Goal: Transaction & Acquisition: Purchase product/service

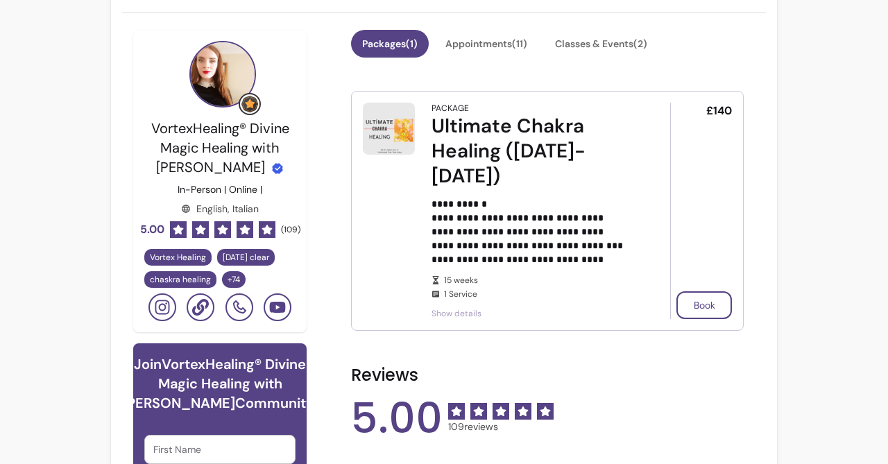
scroll to position [340, 0]
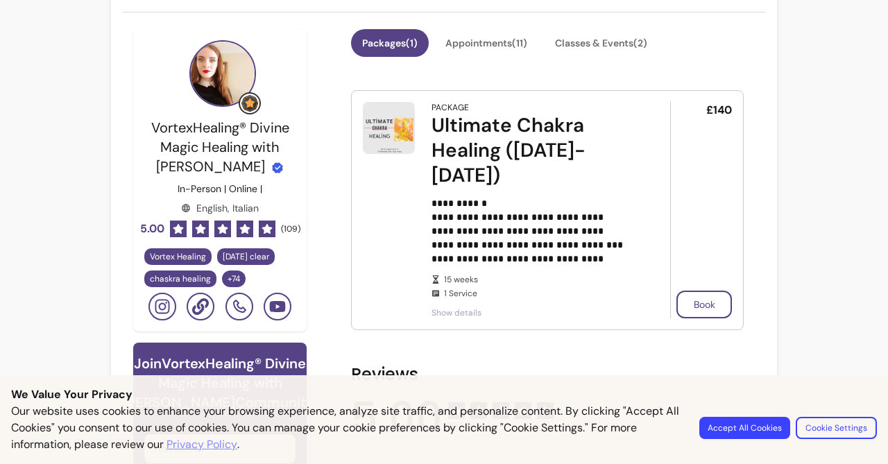
click at [772, 429] on button "Accept All Cookies" at bounding box center [744, 428] width 91 height 22
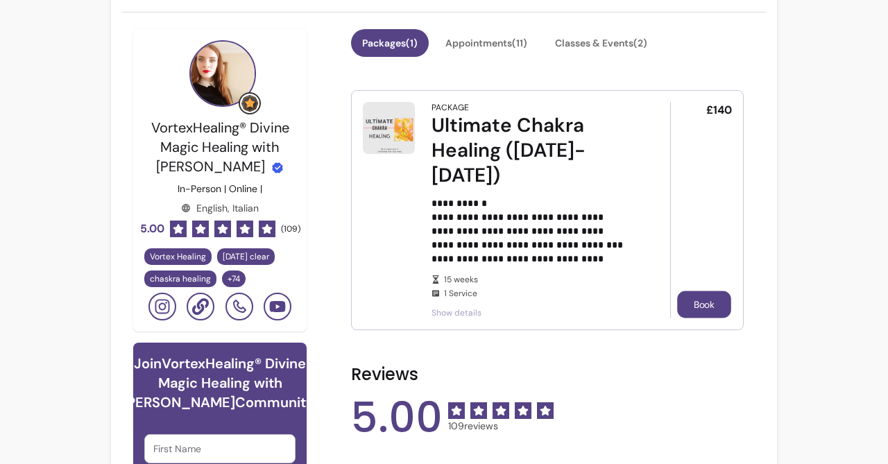
click at [698, 305] on button "Book" at bounding box center [704, 304] width 54 height 27
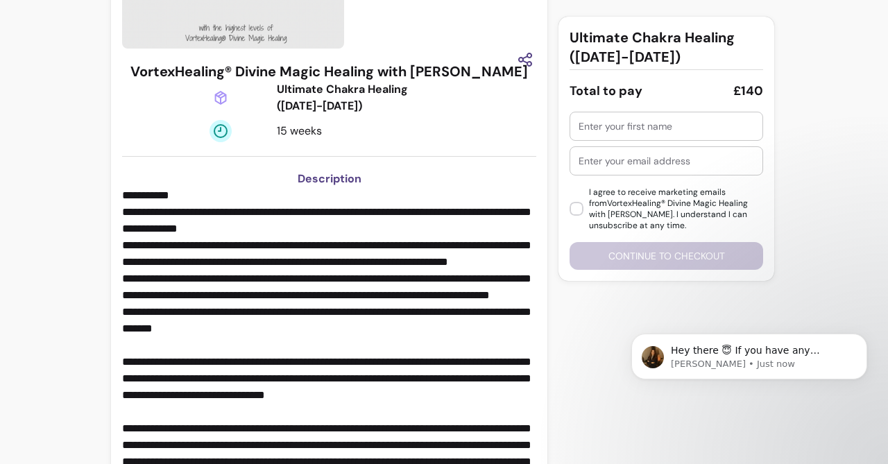
click at [629, 124] on input "text" at bounding box center [665, 126] width 175 height 14
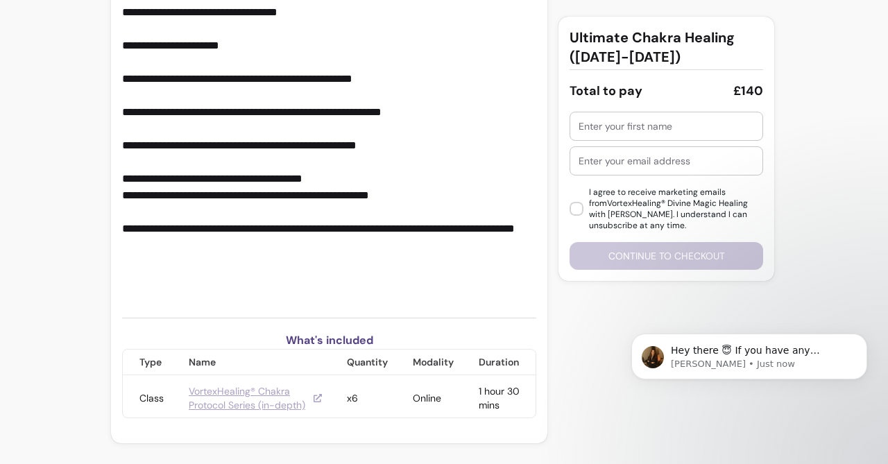
scroll to position [876, 0]
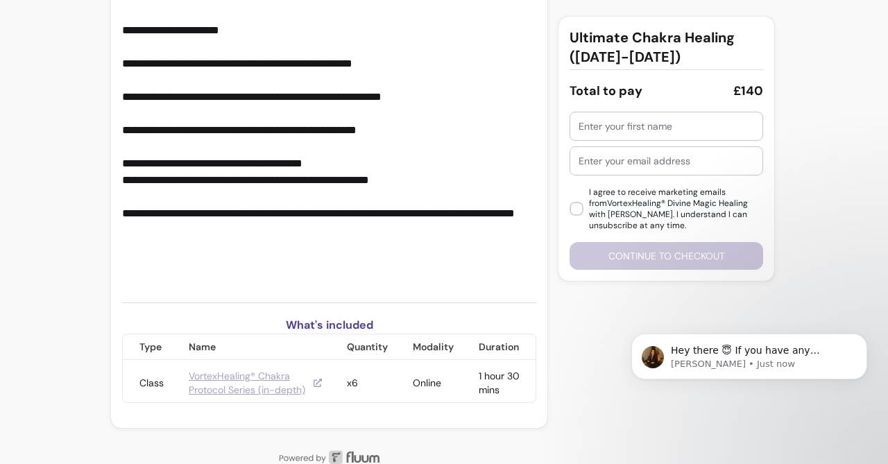
click at [245, 371] on link "VortexHealing® Chakra Protocol Series (in-depth)" at bounding box center [255, 383] width 133 height 28
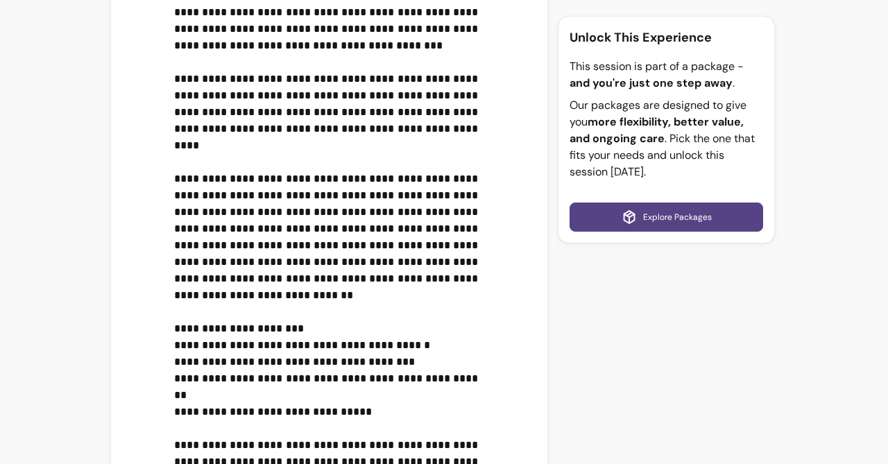
scroll to position [72, 0]
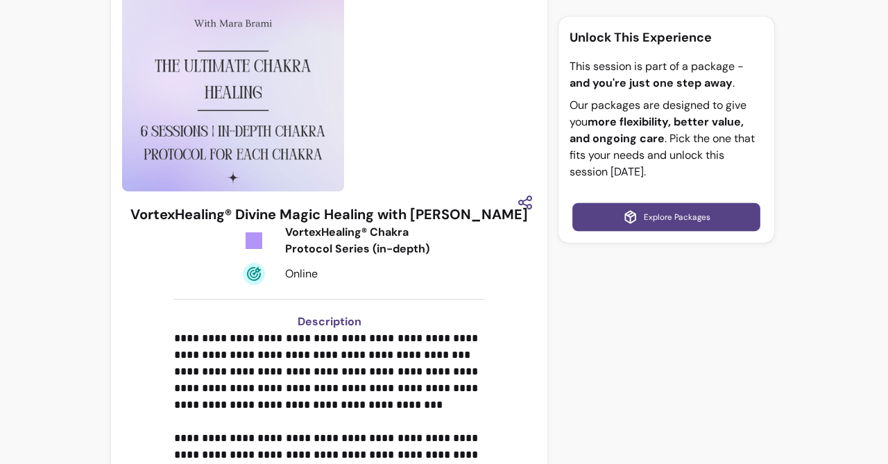
click at [652, 218] on link "Explore Packages" at bounding box center [667, 217] width 188 height 28
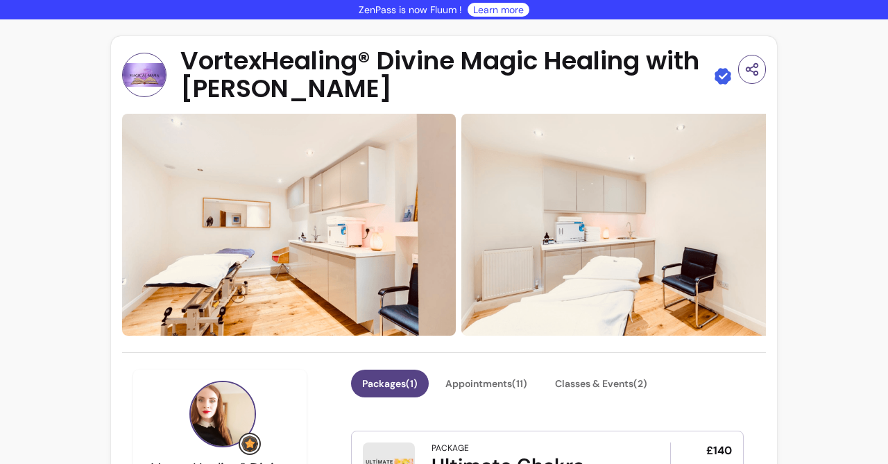
scroll to position [248, 0]
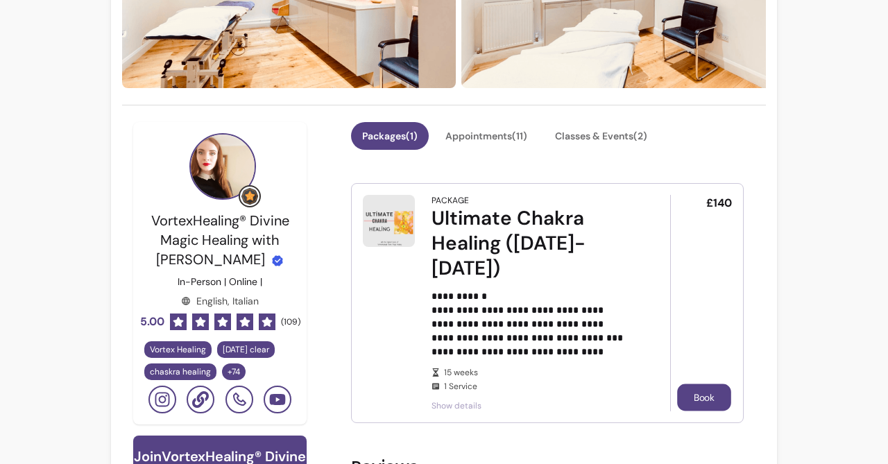
click at [697, 395] on button "Book" at bounding box center [704, 397] width 54 height 27
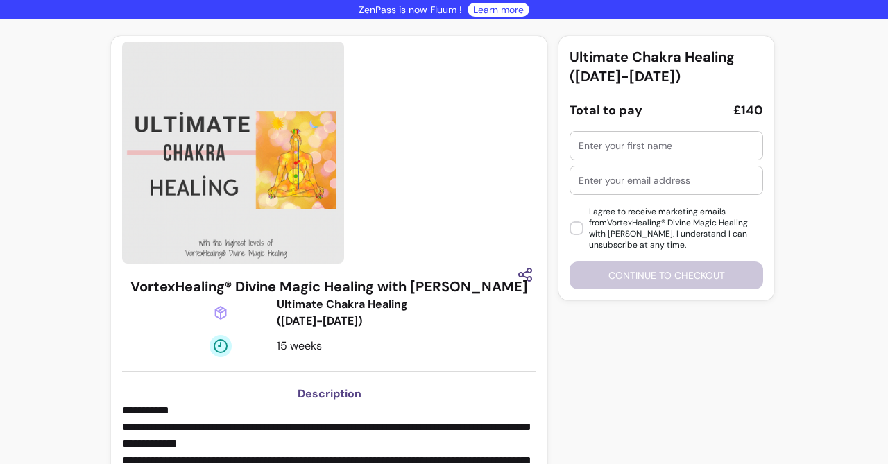
click at [632, 145] on input "text" at bounding box center [665, 146] width 175 height 14
type input "[PERSON_NAME]"
click at [649, 175] on input "text" at bounding box center [665, 180] width 175 height 14
type input "[EMAIL_ADDRESS][DOMAIN_NAME]"
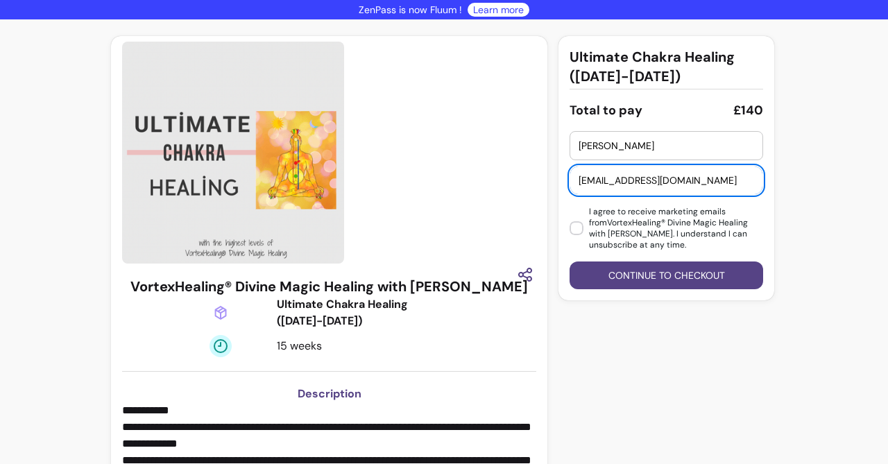
click at [671, 275] on button "Continue to checkout" at bounding box center [665, 275] width 193 height 28
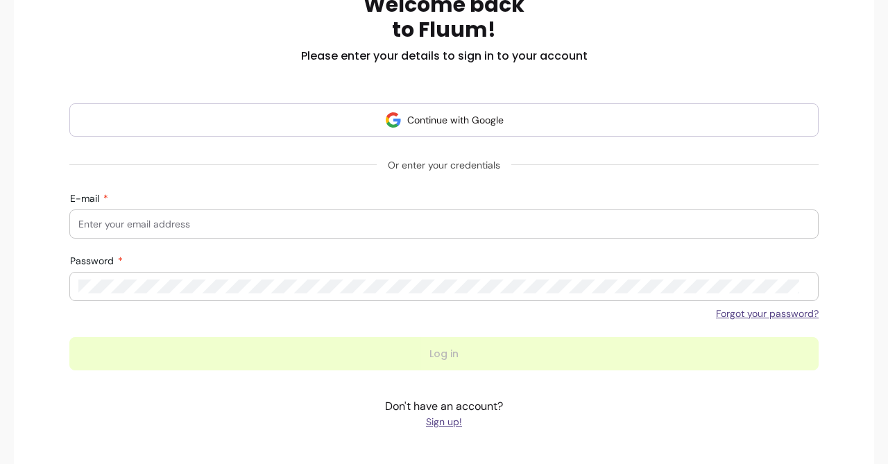
scroll to position [257, 0]
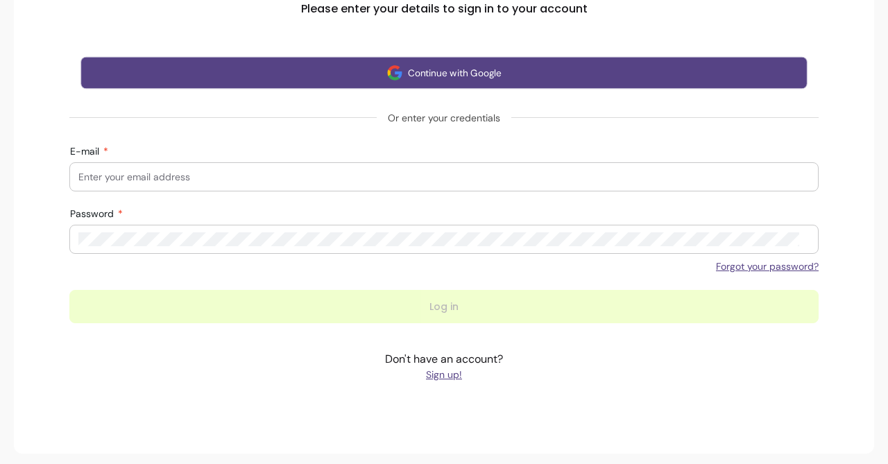
click at [463, 66] on button "Continue with Google" at bounding box center [443, 73] width 727 height 33
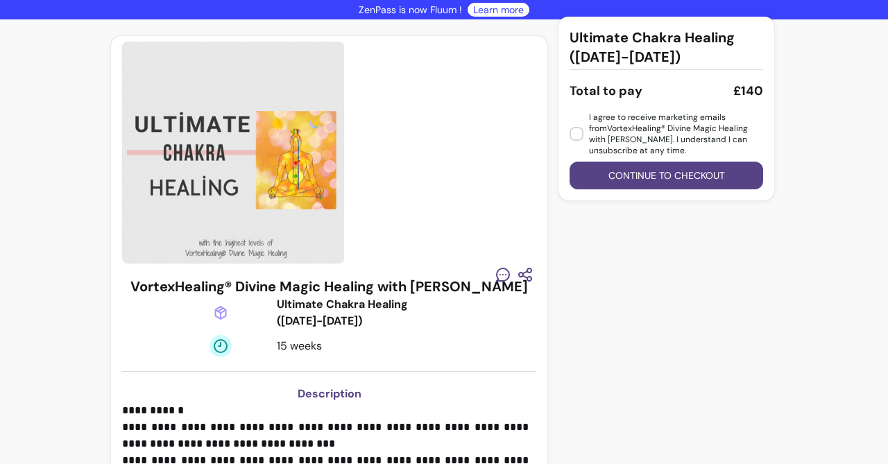
scroll to position [876, 0]
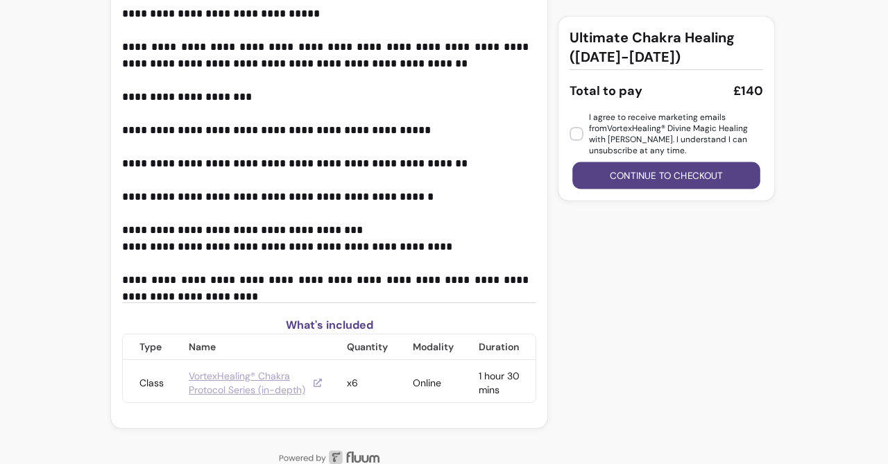
click at [644, 176] on button "Continue to checkout" at bounding box center [667, 175] width 188 height 27
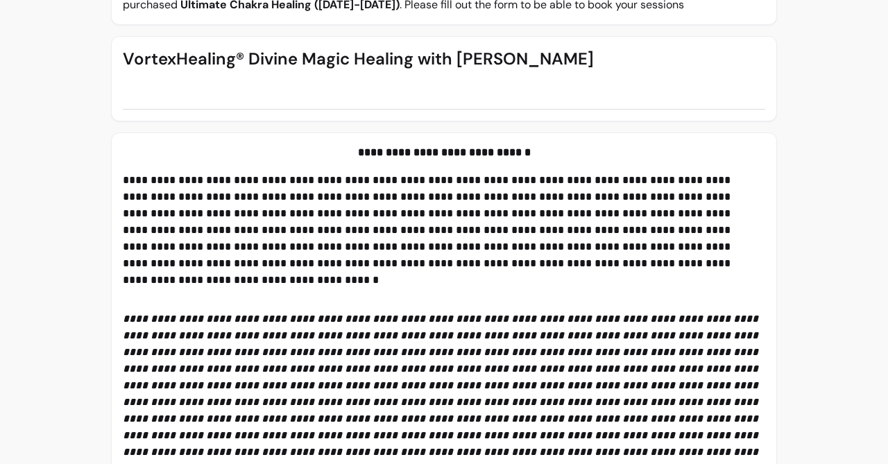
scroll to position [464, 0]
